Goal: Navigation & Orientation: Understand site structure

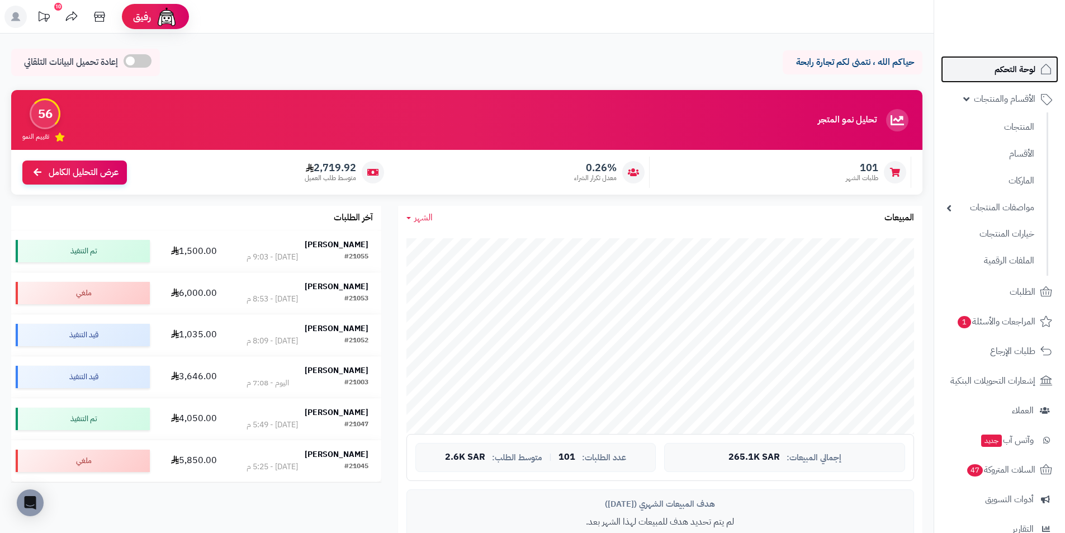
click at [1008, 65] on span "لوحة التحكم" at bounding box center [1014, 69] width 41 height 16
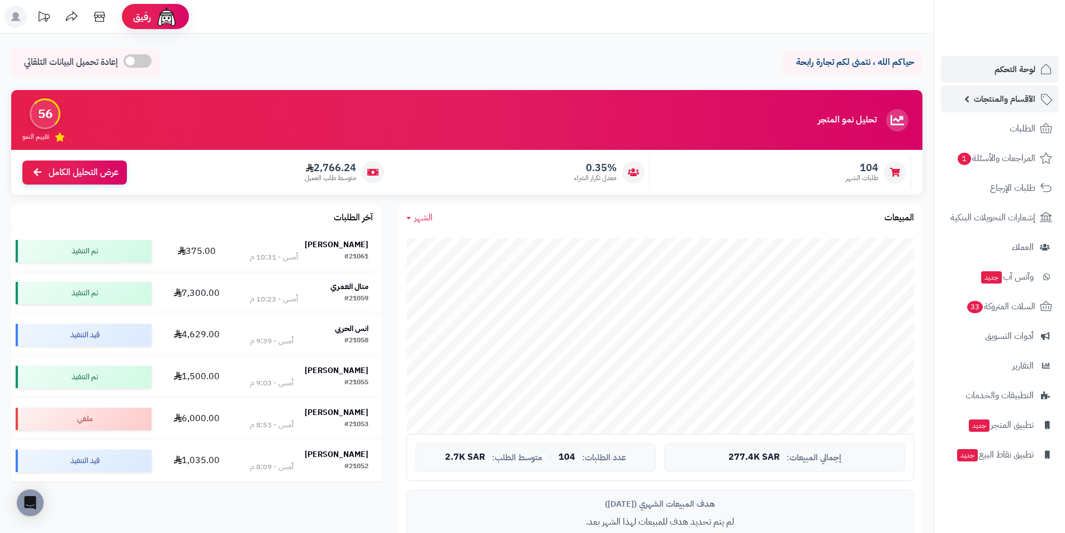
click at [1015, 99] on span "الأقسام والمنتجات" at bounding box center [1004, 99] width 61 height 16
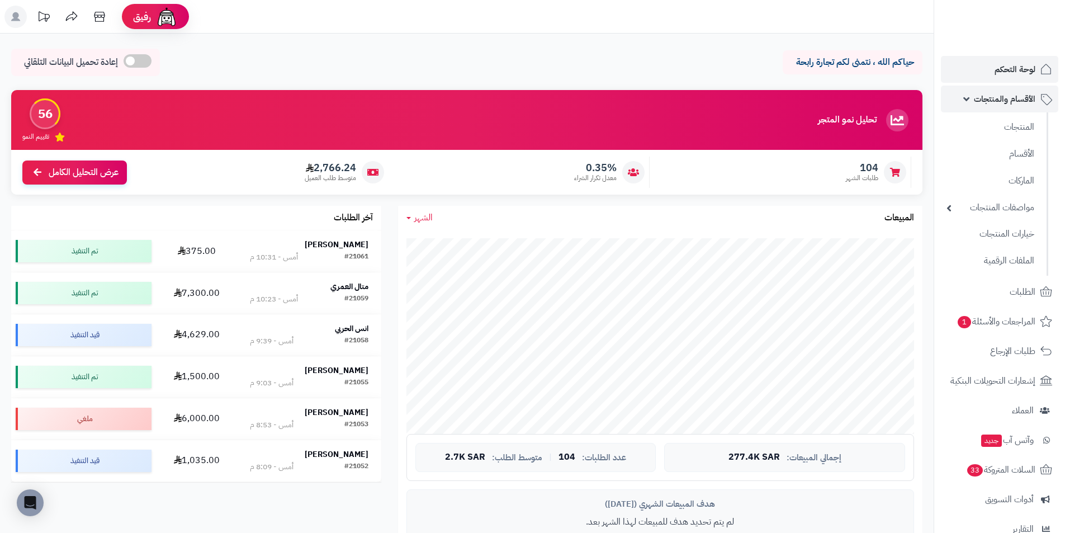
click at [1015, 99] on span "الأقسام والمنتجات" at bounding box center [1004, 99] width 61 height 16
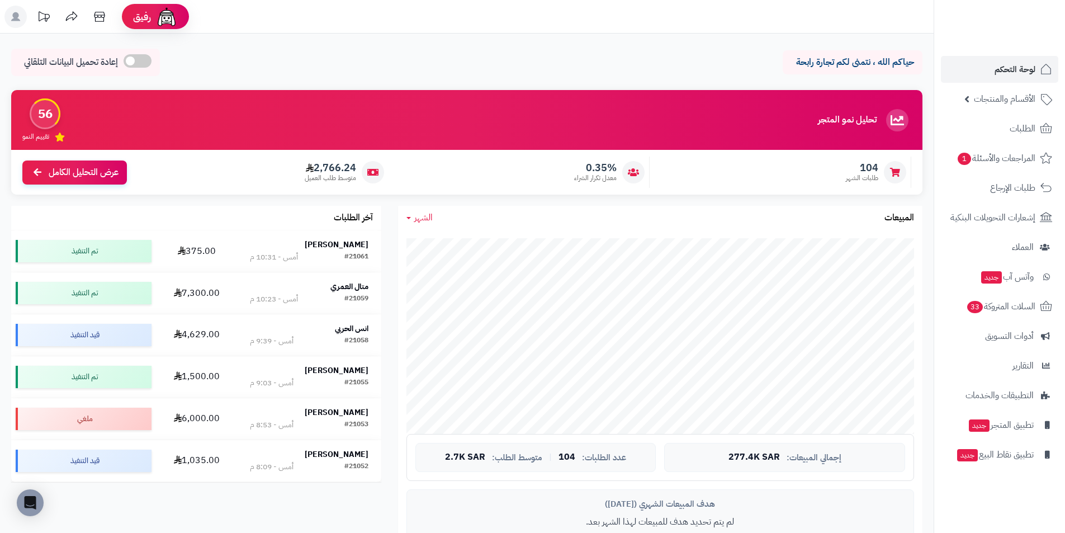
click at [11, 13] on rect at bounding box center [15, 17] width 22 height 22
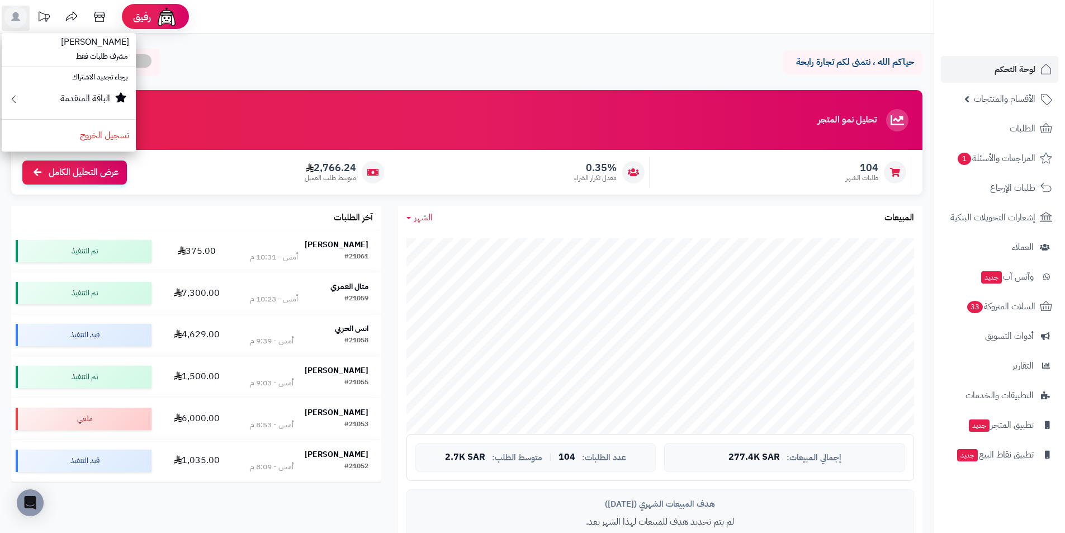
click at [369, 51] on div "حياكم الله ، نتمنى لكم تجارة رابحة إعادة تحميل البيانات التلقائي" at bounding box center [466, 65] width 911 height 33
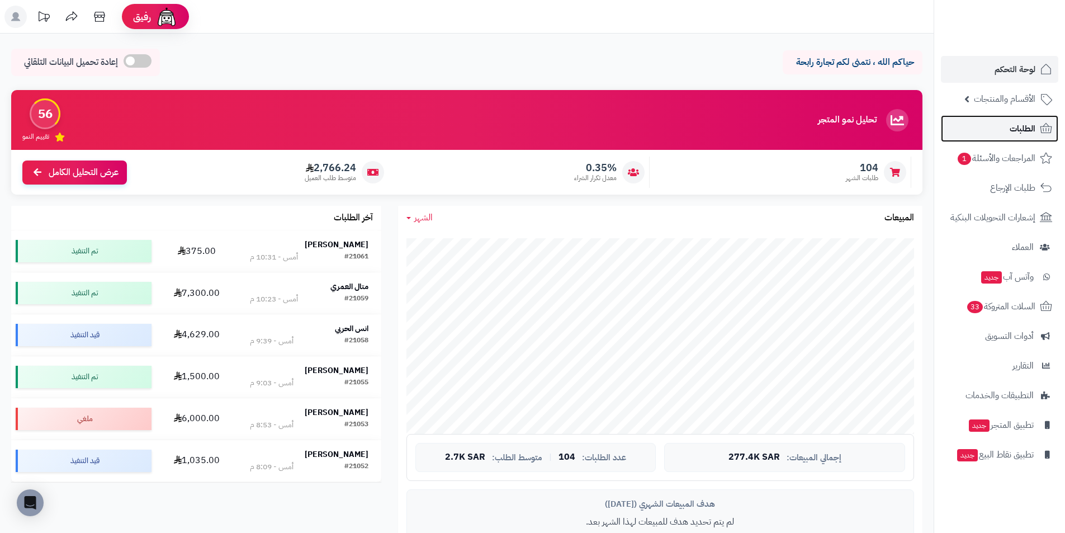
click at [1014, 129] on span "الطلبات" at bounding box center [1022, 129] width 26 height 16
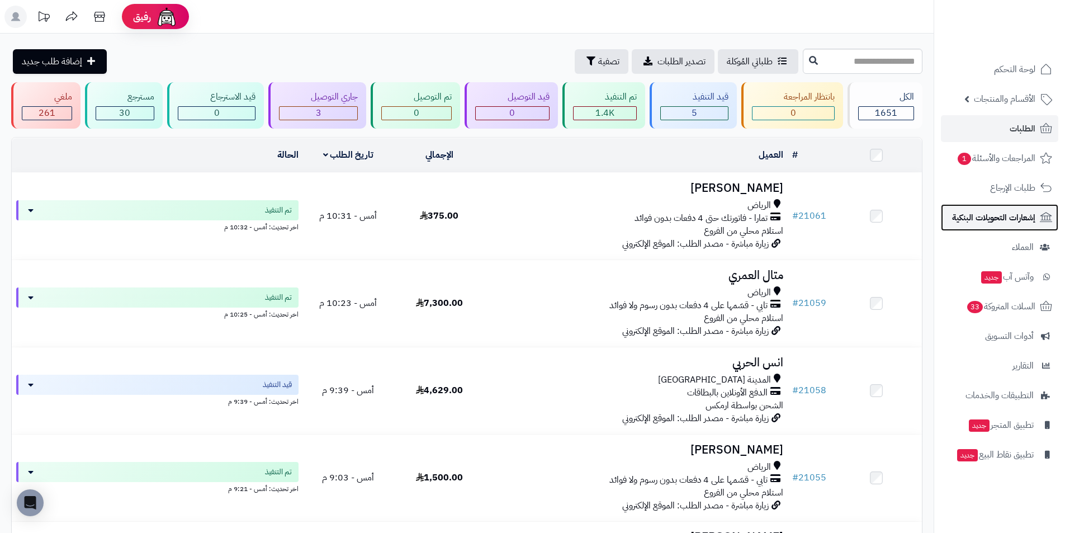
click at [998, 217] on span "إشعارات التحويلات البنكية" at bounding box center [993, 218] width 83 height 16
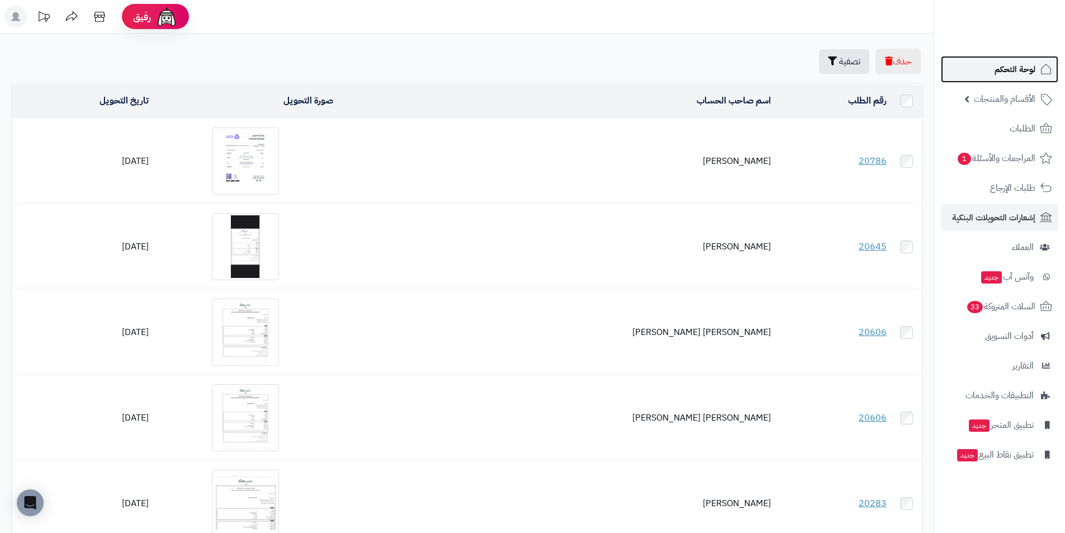
click at [1029, 67] on span "لوحة التحكم" at bounding box center [1014, 69] width 41 height 16
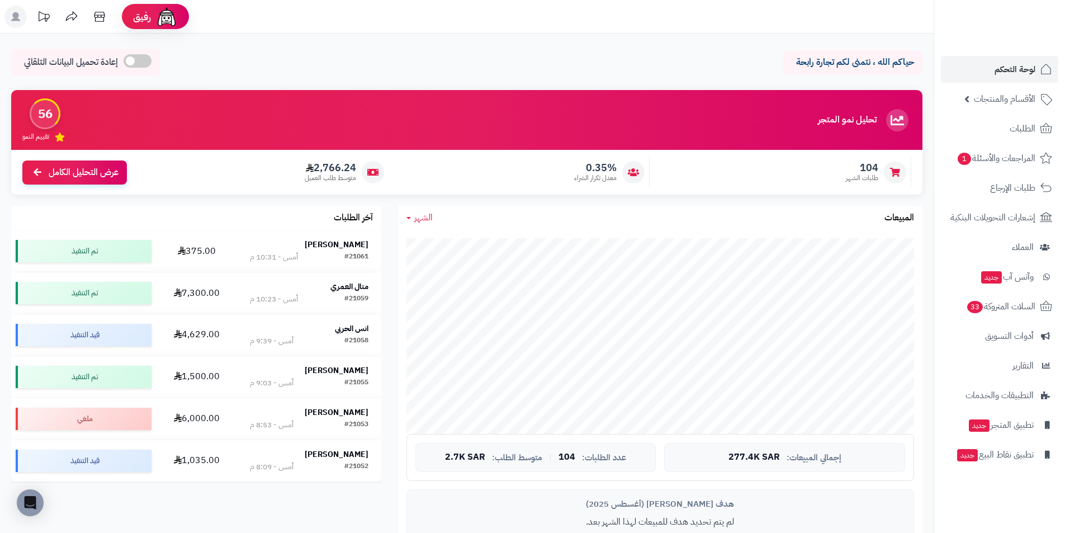
click at [15, 17] on icon at bounding box center [15, 16] width 9 height 9
